Goal: Task Accomplishment & Management: Use online tool/utility

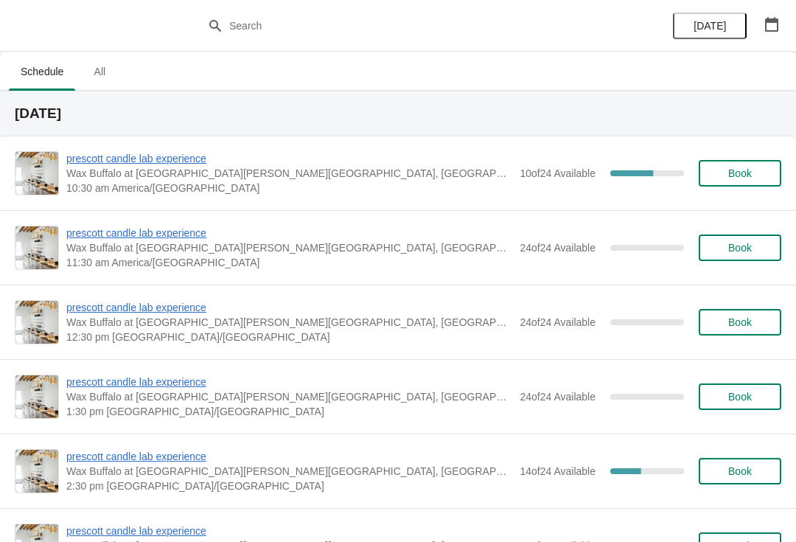
click at [171, 147] on div "prescott candle lab experience Wax Buffalo at [GEOGRAPHIC_DATA][PERSON_NAME][GE…" at bounding box center [398, 173] width 796 height 74
click at [180, 164] on span "prescott candle lab experience" at bounding box center [289, 158] width 446 height 15
click at [169, 163] on span "prescott candle lab experience" at bounding box center [289, 158] width 446 height 15
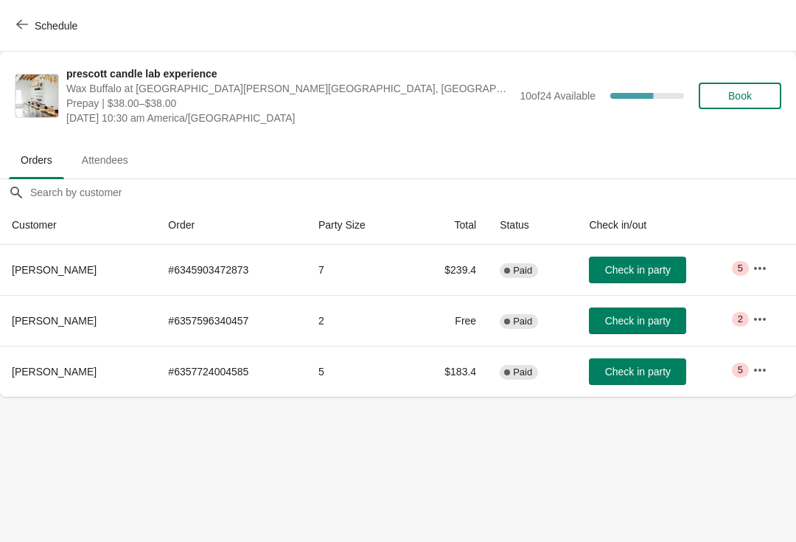
click at [634, 282] on button "Check in party" at bounding box center [637, 269] width 97 height 27
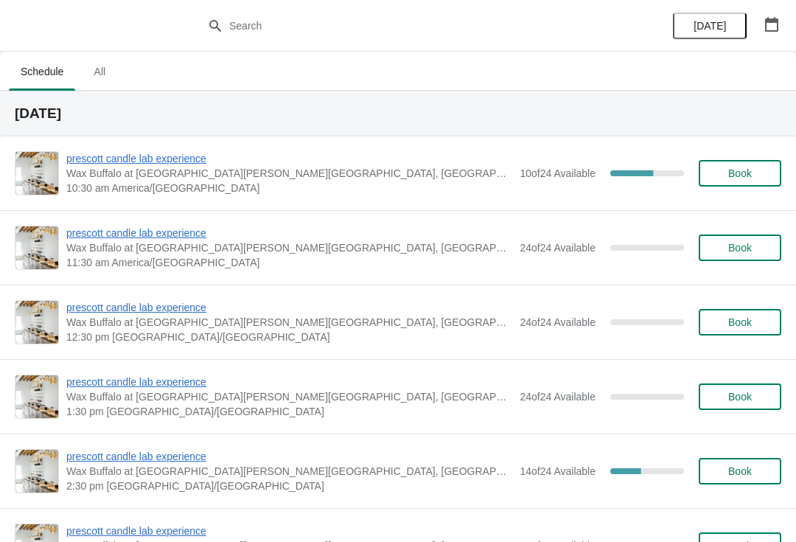
click at [179, 175] on span "Wax Buffalo at [GEOGRAPHIC_DATA][PERSON_NAME][GEOGRAPHIC_DATA], [GEOGRAPHIC_DAT…" at bounding box center [289, 173] width 446 height 15
click at [182, 165] on span "prescott candle lab experience" at bounding box center [289, 158] width 446 height 15
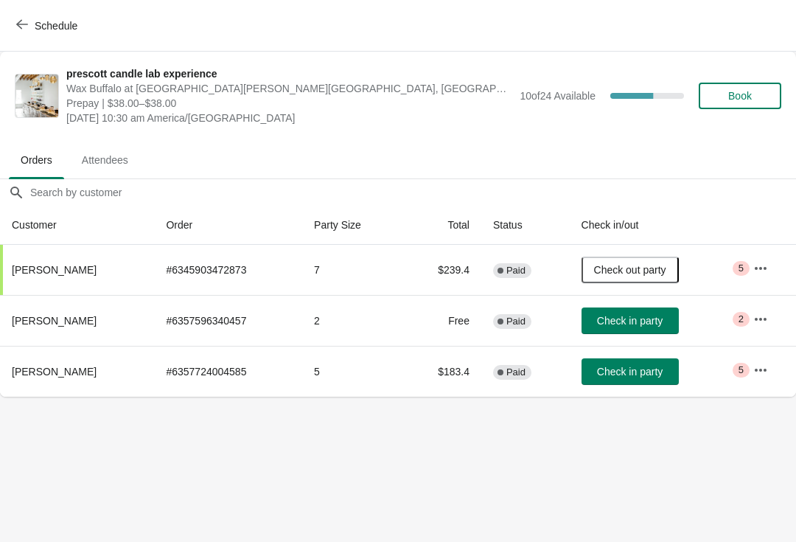
click at [664, 329] on button "Check in party" at bounding box center [629, 320] width 97 height 27
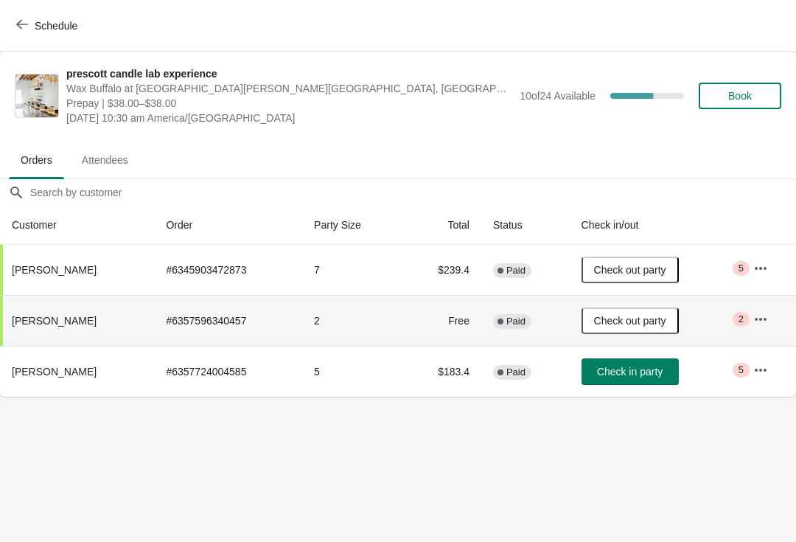
click at [21, 2] on div "Schedule" at bounding box center [398, 26] width 796 height 52
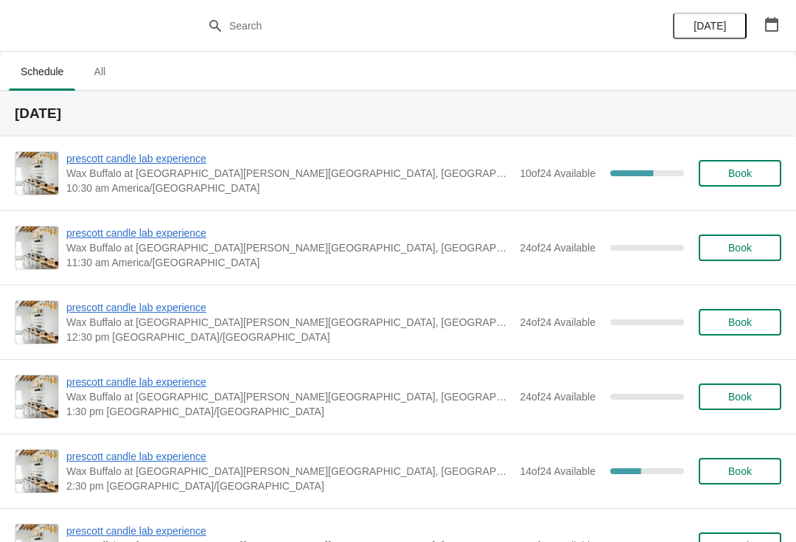
click at [166, 164] on span "prescott candle lab experience" at bounding box center [289, 158] width 446 height 15
